Goal: Transaction & Acquisition: Purchase product/service

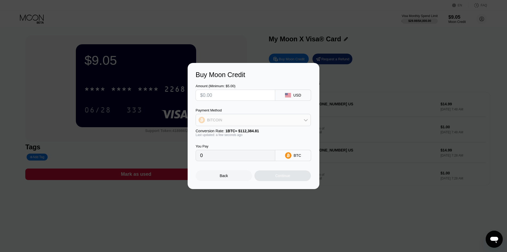
click at [289, 117] on div "BITCOIN" at bounding box center [253, 120] width 115 height 11
click at [222, 178] on div "Back" at bounding box center [224, 175] width 8 height 4
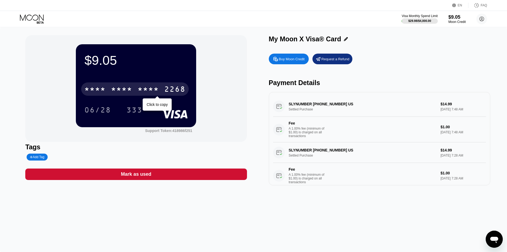
click at [170, 90] on div "2268" at bounding box center [174, 89] width 21 height 9
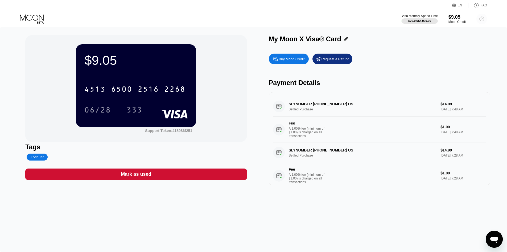
click at [478, 20] on circle at bounding box center [482, 19] width 11 height 11
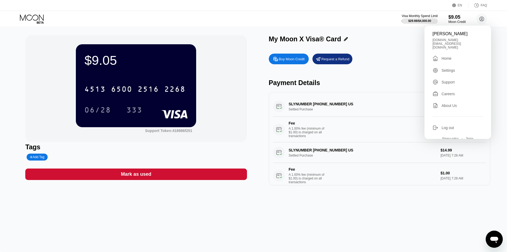
click at [127, 25] on div "Visa Monthly Spend Limit $29.98 / $4,000.00 $9.05 Moon Credit Jacob Chen jacob.…" at bounding box center [253, 19] width 507 height 16
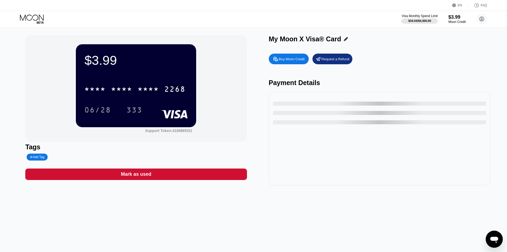
type input "0"
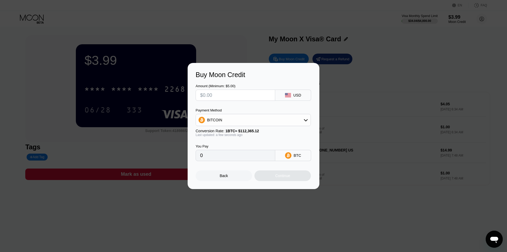
click at [219, 42] on div at bounding box center [255, 126] width 511 height 252
click at [222, 176] on div "Back" at bounding box center [224, 175] width 8 height 4
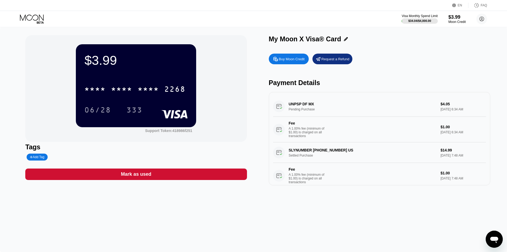
drag, startPoint x: 466, startPoint y: 112, endPoint x: 415, endPoint y: 104, distance: 51.9
click at [415, 104] on div "UNPSP DF MX Pending Purchase $4.05 [DATE] 6:34 AM Fee A 1.00% fee (minimum of $…" at bounding box center [379, 119] width 213 height 46
click at [301, 107] on div "UNPSP DF MX Pending Purchase $4.05 [DATE] 6:34 AM Fee A 1.00% fee (minimum of $…" at bounding box center [379, 119] width 213 height 46
click at [315, 107] on div "UNPSP DF MX Pending Purchase $4.05 [DATE] 6:34 AM Fee A 1.00% fee (minimum of $…" at bounding box center [379, 119] width 213 height 46
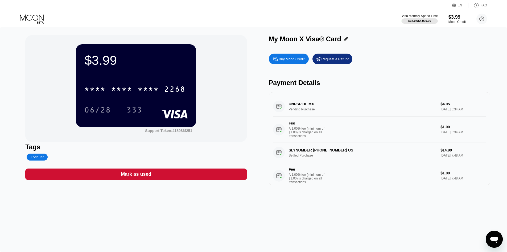
drag, startPoint x: 310, startPoint y: 106, endPoint x: 294, endPoint y: 107, distance: 16.5
click at [301, 107] on div "UNPSP DF MX Pending Purchase $4.05 [DATE] 6:34 AM Fee A 1.00% fee (minimum of $…" at bounding box center [379, 119] width 213 height 46
click at [293, 106] on div "UNPSP DF MX Pending Purchase $4.05 [DATE] 6:34 AM Fee A 1.00% fee (minimum of $…" at bounding box center [379, 119] width 213 height 46
click at [342, 55] on div "Request a Refund" at bounding box center [333, 59] width 40 height 11
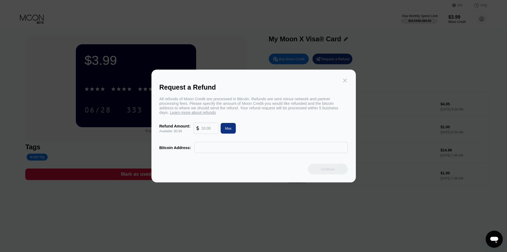
click at [342, 78] on icon at bounding box center [345, 81] width 6 height 6
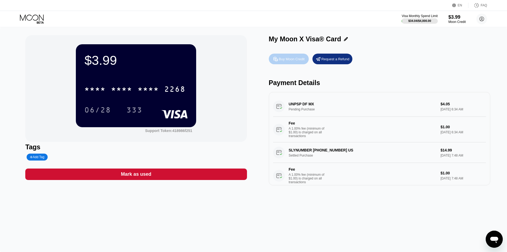
click at [296, 60] on div "Buy Moon Credit" at bounding box center [292, 59] width 26 height 5
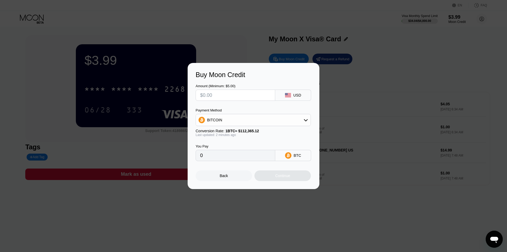
click at [398, 70] on div "Buy Moon Credit Amount (Minimum: $5.00) USD Payment Method BITCOIN Conversion R…" at bounding box center [253, 126] width 507 height 126
click at [345, 60] on div at bounding box center [255, 126] width 511 height 252
click at [223, 177] on div "Back" at bounding box center [224, 175] width 8 height 4
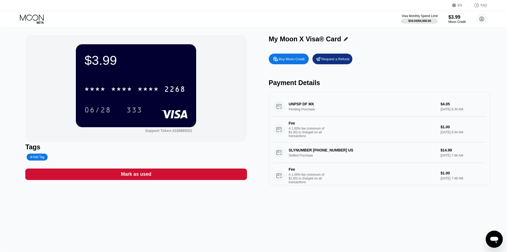
click at [336, 59] on div "Request a Refund" at bounding box center [336, 59] width 28 height 5
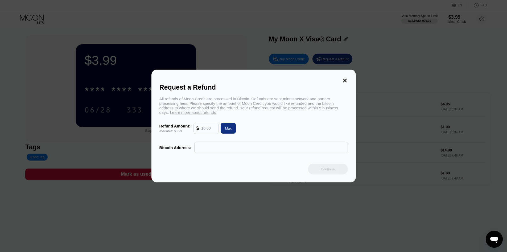
drag, startPoint x: 346, startPoint y: 76, endPoint x: 311, endPoint y: 34, distance: 54.6
click at [346, 78] on icon at bounding box center [345, 81] width 6 height 6
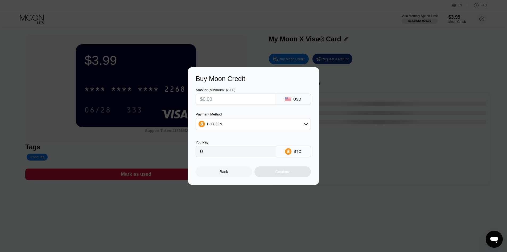
click at [407, 141] on div "Buy Moon Credit Amount (Minimum: $5.00) USD Payment Method BITCOIN You Pay 0 BT…" at bounding box center [253, 126] width 507 height 118
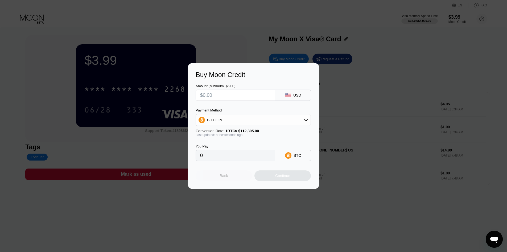
click at [227, 180] on div "Back" at bounding box center [224, 175] width 56 height 11
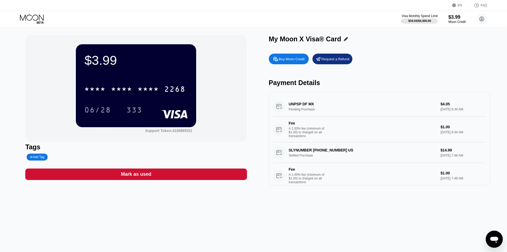
click at [310, 113] on div "UNPSP DF MX Pending Purchase $4.05 Aug 21, 2025 6:34 AM Fee A 1.00% fee (minimu…" at bounding box center [379, 119] width 213 height 46
click at [303, 107] on div "UNPSP DF MX Pending Purchase $4.05 [DATE] 6:34 AM Fee A 1.00% fee (minimum of $…" at bounding box center [379, 119] width 213 height 46
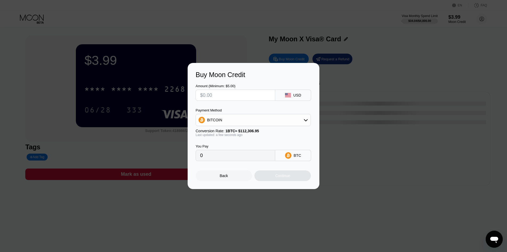
click at [364, 77] on div "Buy Moon Credit Amount (Minimum: $5.00) USD Payment Method BITCOIN Conversion R…" at bounding box center [253, 126] width 507 height 126
click at [218, 178] on div "Back" at bounding box center [224, 175] width 56 height 11
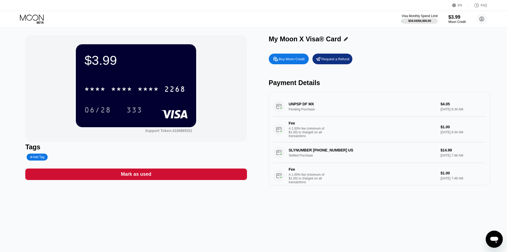
click at [307, 109] on div "UNPSP DF MX Pending Purchase $4.05 [DATE] 6:34 AM Fee A 1.00% fee (minimum of $…" at bounding box center [379, 119] width 213 height 46
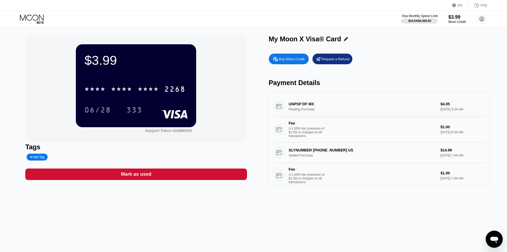
click at [302, 111] on div "UNPSP DF MX Pending Purchase $4.05 [DATE] 6:34 AM Fee A 1.00% fee (minimum of $…" at bounding box center [379, 119] width 213 height 46
drag, startPoint x: 302, startPoint y: 112, endPoint x: 308, endPoint y: 117, distance: 7.8
click at [316, 117] on div "UNPSP DF MX Pending Purchase $4.05 [DATE] 6:34 AM Fee A 1.00% fee (minimum of $…" at bounding box center [379, 119] width 213 height 46
drag, startPoint x: 308, startPoint y: 117, endPoint x: 314, endPoint y: 96, distance: 22.1
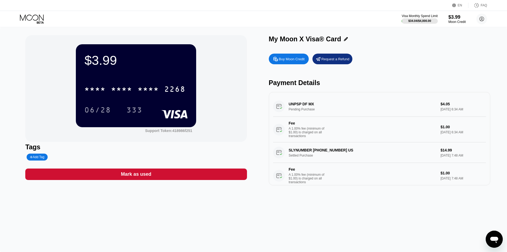
click at [308, 97] on div "UNPSP DF MX Pending Purchase $4.05 [DATE] 6:34 AM Fee A 1.00% fee (minimum of $…" at bounding box center [380, 138] width 222 height 93
